Goal: Transaction & Acquisition: Download file/media

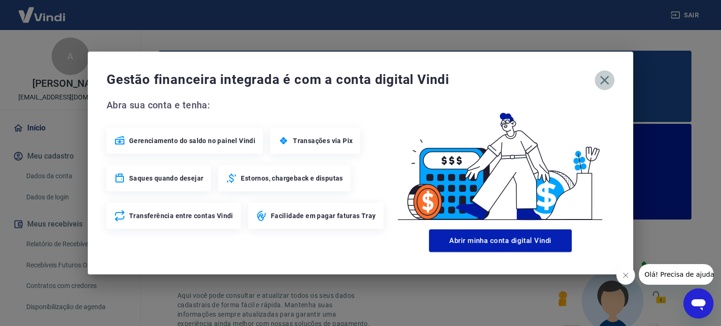
click at [608, 78] on icon "button" at bounding box center [604, 80] width 15 height 15
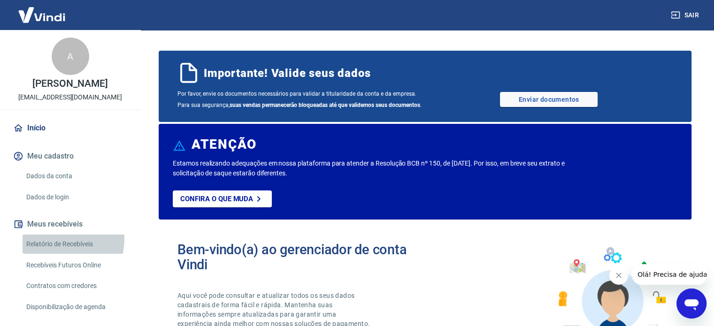
click at [58, 239] on link "Relatório de Recebíveis" at bounding box center [76, 244] width 107 height 19
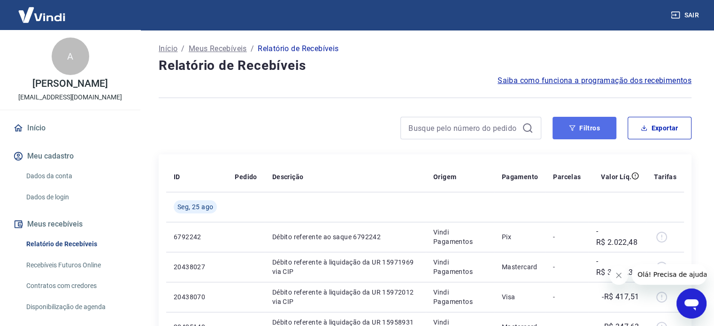
click at [582, 131] on button "Filtros" at bounding box center [584, 128] width 64 height 23
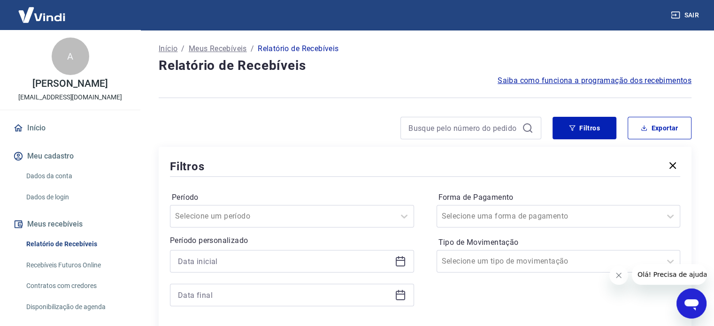
click at [399, 255] on div at bounding box center [292, 261] width 244 height 23
click at [401, 257] on icon at bounding box center [400, 261] width 11 height 11
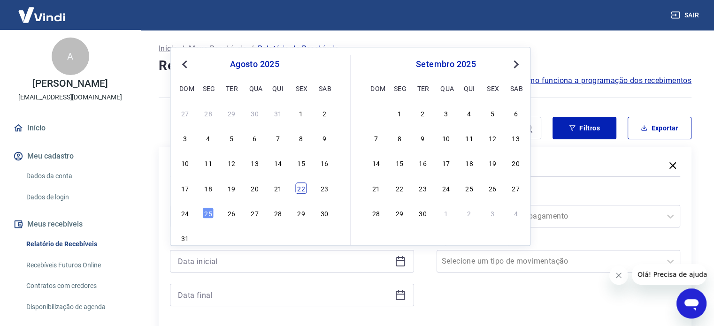
click at [297, 193] on div "22" at bounding box center [300, 188] width 11 height 11
type input "[DATE]"
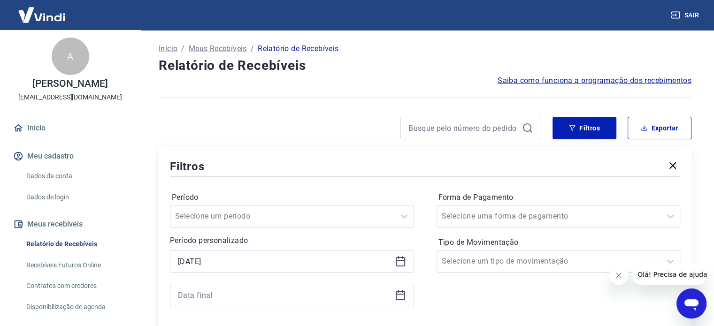
click at [404, 289] on div at bounding box center [292, 295] width 244 height 23
click at [402, 296] on icon at bounding box center [400, 295] width 11 height 11
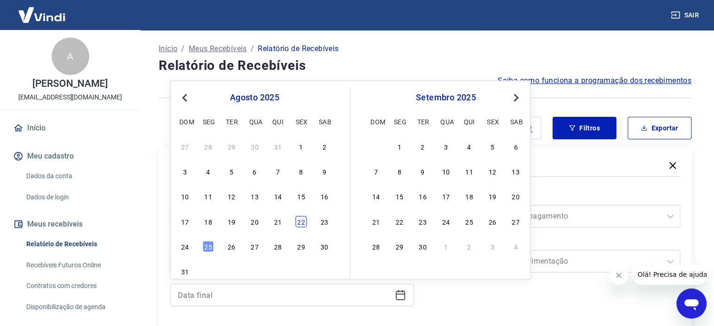
click at [301, 220] on div "22" at bounding box center [300, 221] width 11 height 11
type input "[DATE]"
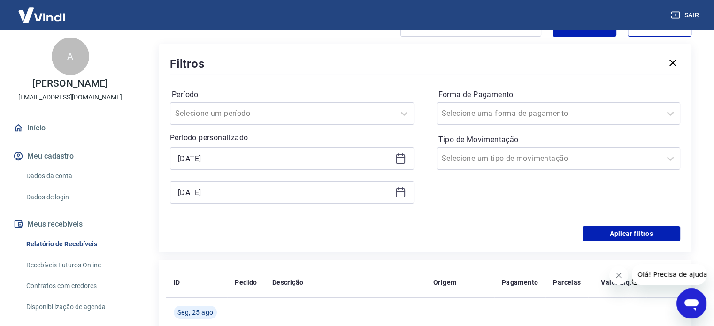
scroll to position [141, 0]
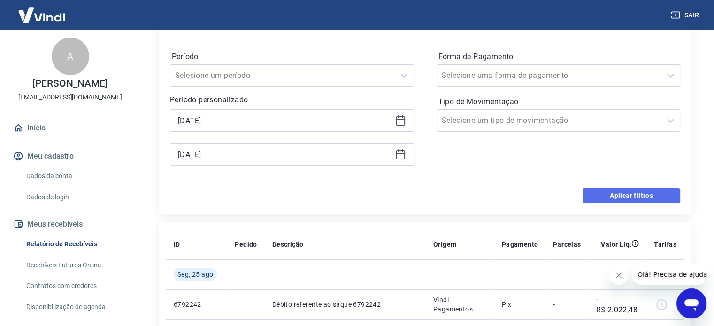
click at [613, 199] on button "Aplicar filtros" at bounding box center [631, 195] width 98 height 15
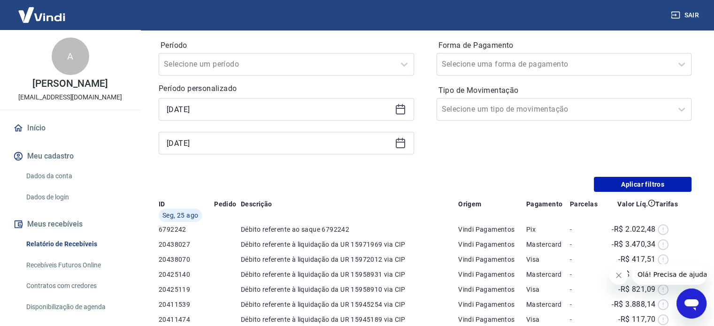
click at [611, 273] on button "Fechar mensagem da empresa" at bounding box center [618, 275] width 19 height 19
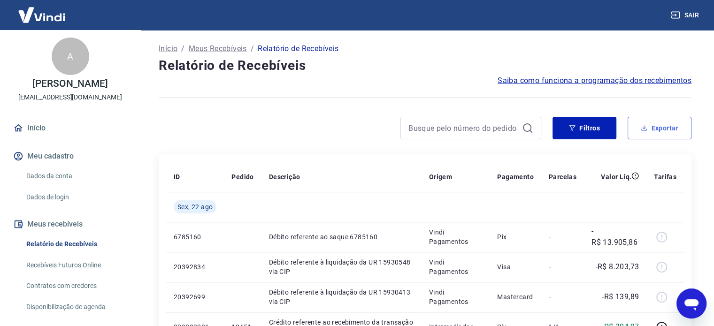
click at [653, 123] on button "Exportar" at bounding box center [659, 128] width 64 height 23
type input "[DATE]"
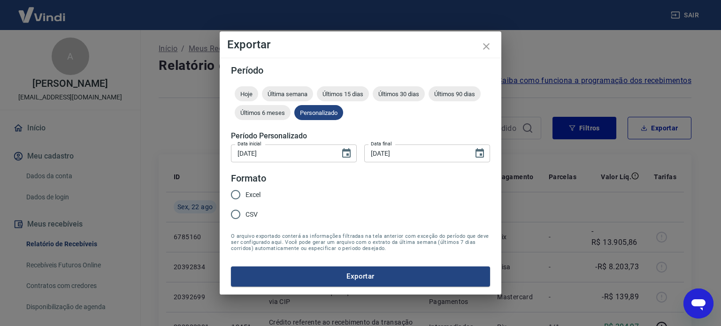
click at [261, 193] on div "Excel CSV" at bounding box center [249, 205] width 37 height 41
click at [240, 198] on input "Excel" at bounding box center [236, 195] width 20 height 20
radio input "true"
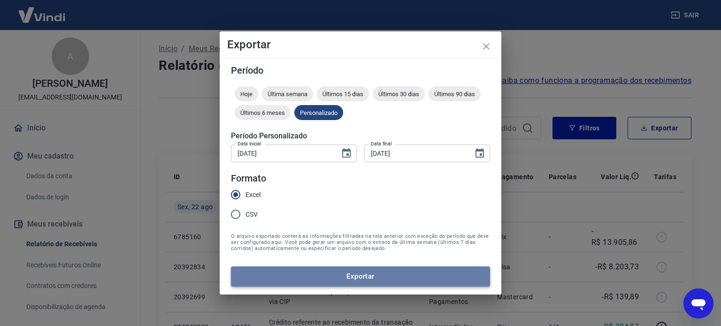
click at [319, 274] on button "Exportar" at bounding box center [360, 277] width 259 height 20
